Goal: Register for event/course

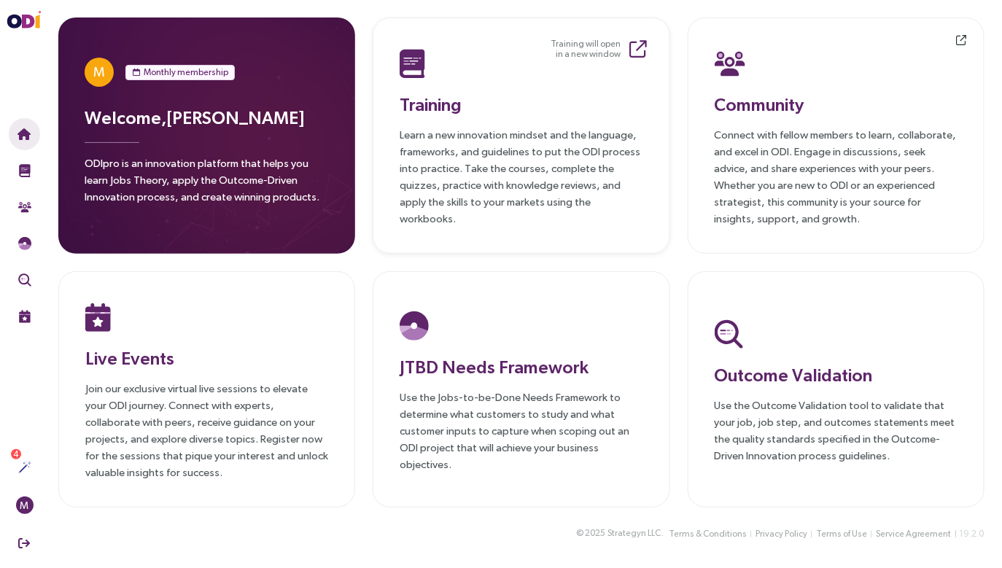
click at [456, 202] on p "Learn a new innovation mindset and the language, frameworks, and guidelines to …" at bounding box center [521, 176] width 243 height 101
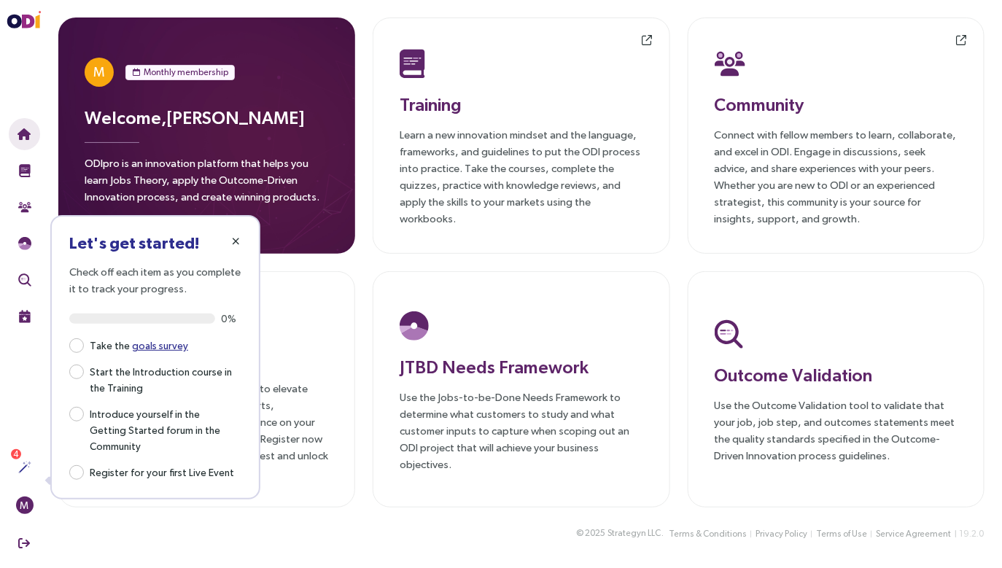
click at [237, 238] on icon "button" at bounding box center [237, 241] width 8 height 10
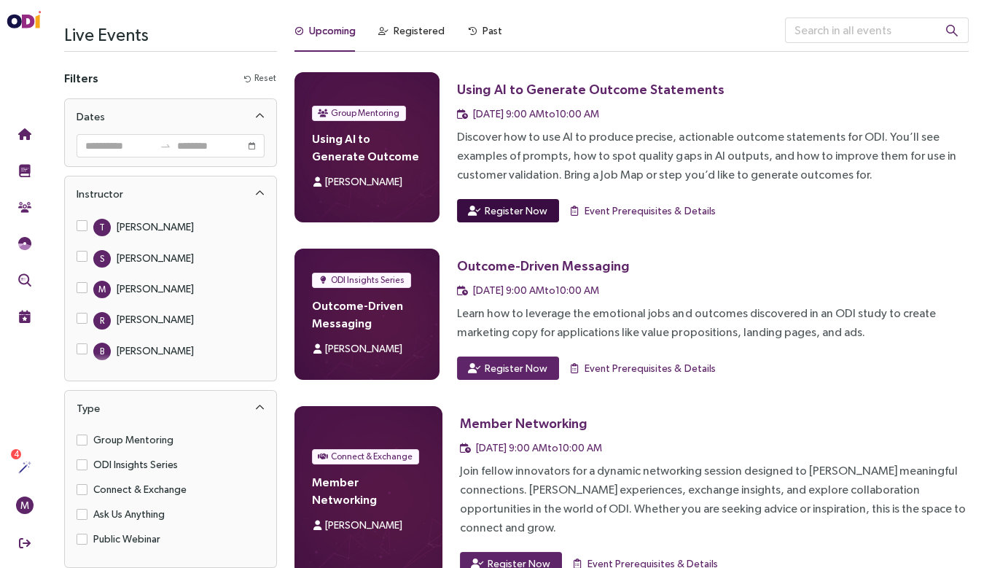
click at [497, 213] on span "Register Now" at bounding box center [516, 211] width 63 height 16
click at [523, 206] on span "Register Now" at bounding box center [516, 211] width 63 height 16
